Goal: Find contact information: Find contact information

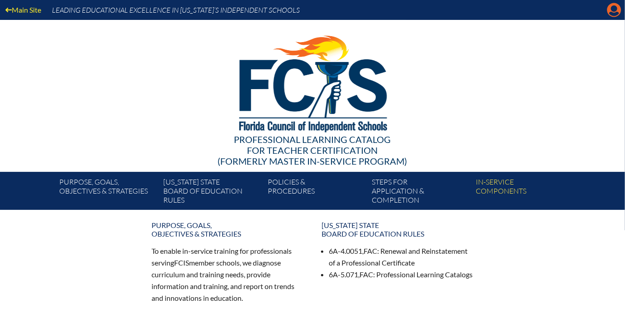
click at [610, 15] on icon at bounding box center [614, 10] width 14 height 14
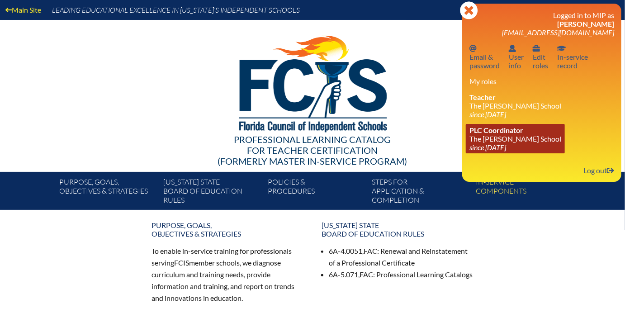
click at [518, 133] on span "PLC Coordinator" at bounding box center [496, 130] width 54 height 9
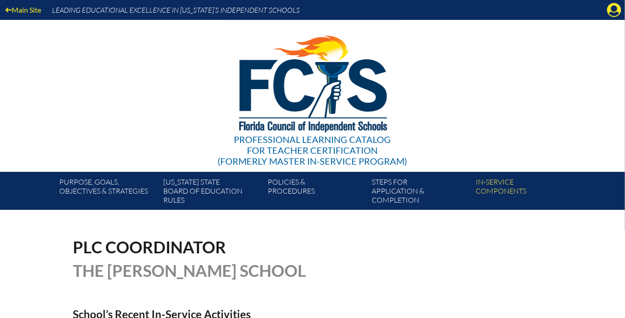
click at [610, 17] on div "Main Site Leading Educational Excellence in Florida’s Independent Schools" at bounding box center [312, 10] width 625 height 20
click at [611, 15] on icon at bounding box center [614, 10] width 14 height 14
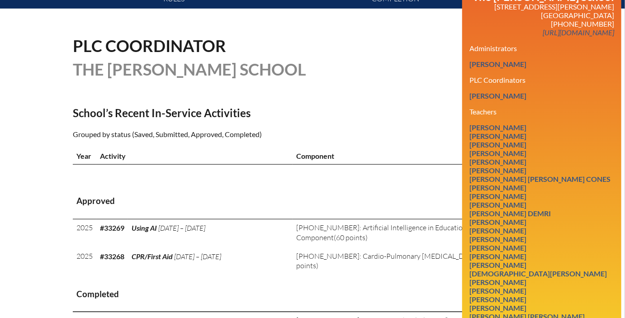
scroll to position [214, 0]
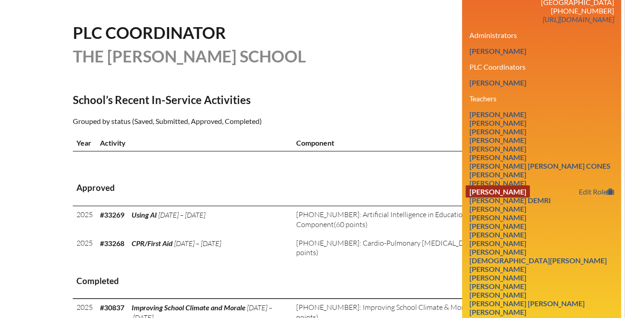
click at [515, 185] on link "Priscilla Cunjak" at bounding box center [498, 191] width 64 height 12
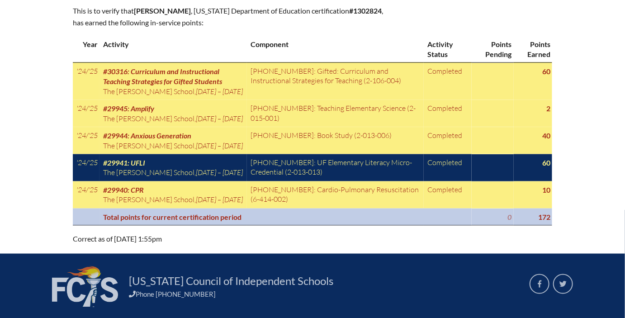
scroll to position [477, 0]
